Goal: Information Seeking & Learning: Learn about a topic

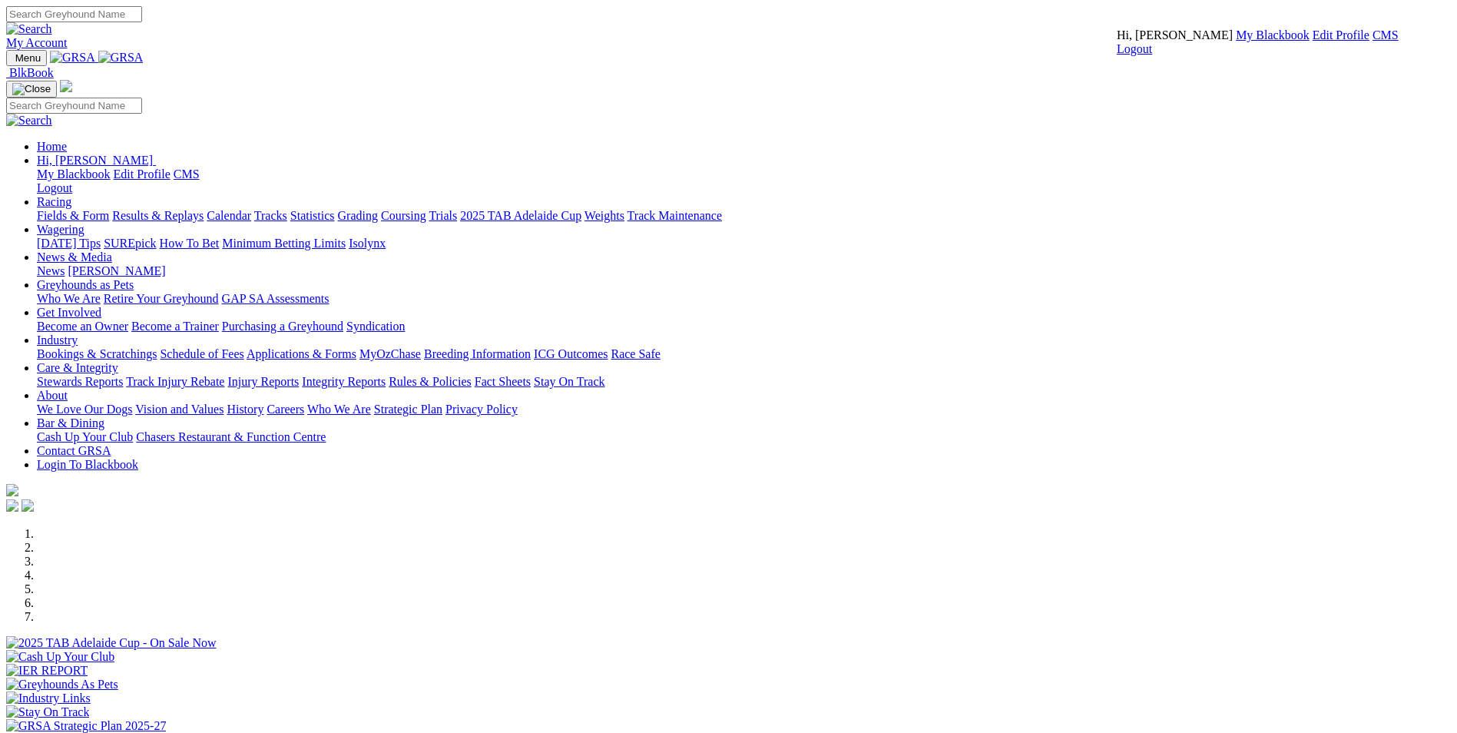
click at [1373, 41] on link "CMS" at bounding box center [1386, 34] width 26 height 13
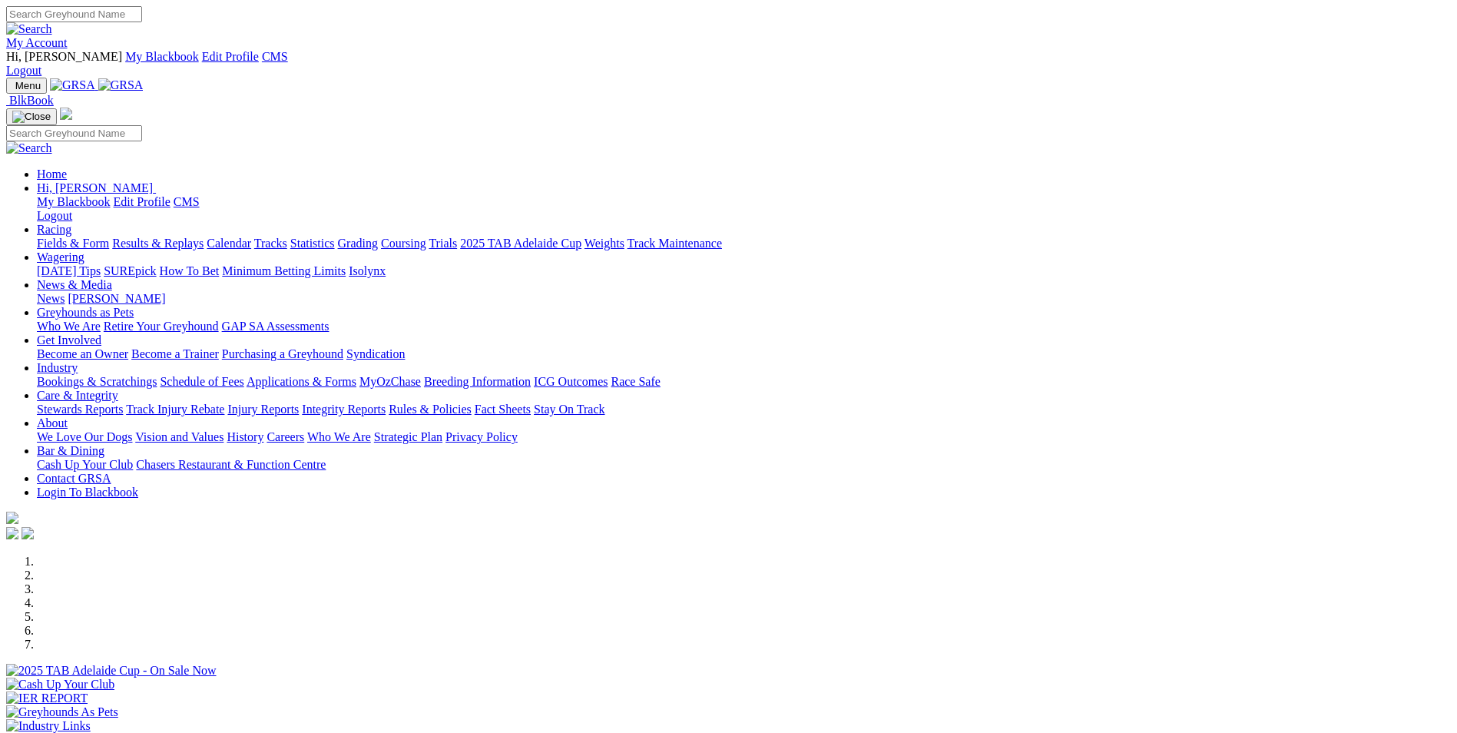
click at [71, 223] on link "Racing" at bounding box center [54, 229] width 35 height 13
click at [426, 237] on link "Coursing" at bounding box center [403, 243] width 45 height 13
